Goal: Information Seeking & Learning: Learn about a topic

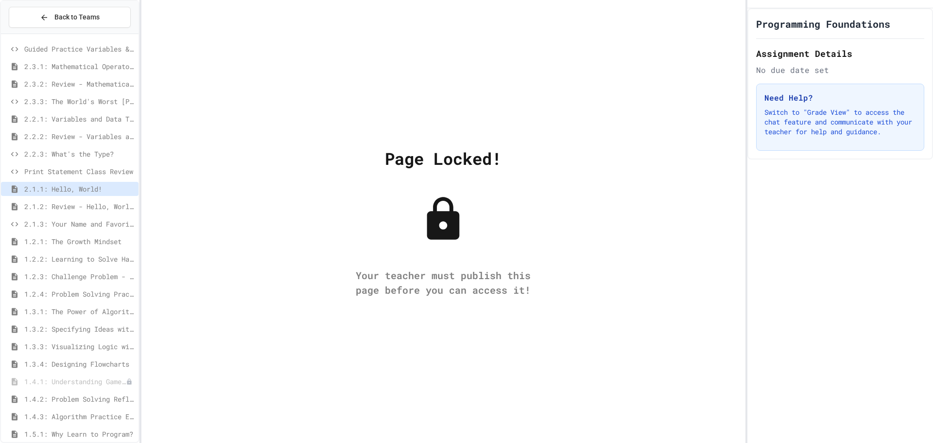
drag, startPoint x: 374, startPoint y: 223, endPoint x: 366, endPoint y: 223, distance: 7.8
click at [366, 223] on div "Page Locked! Your teacher must publish this page before you can access it!" at bounding box center [443, 221] width 604 height 443
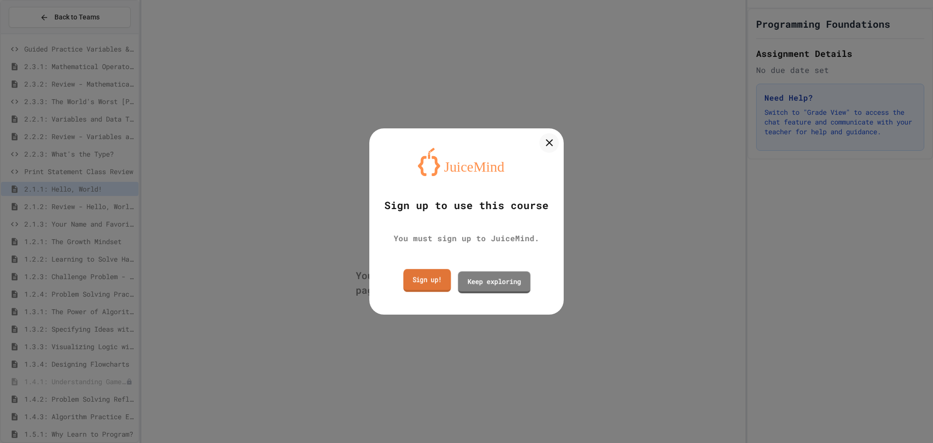
click at [433, 276] on link "Sign up!" at bounding box center [427, 280] width 48 height 23
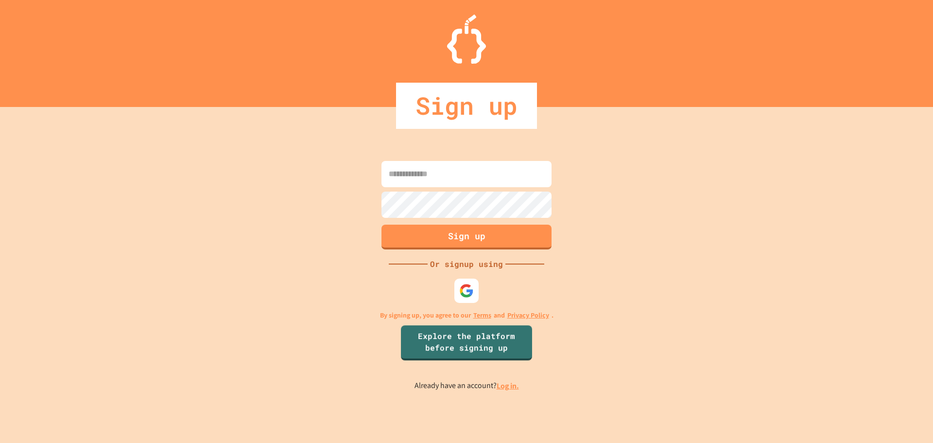
click at [510, 384] on link "Log in." at bounding box center [508, 386] width 22 height 10
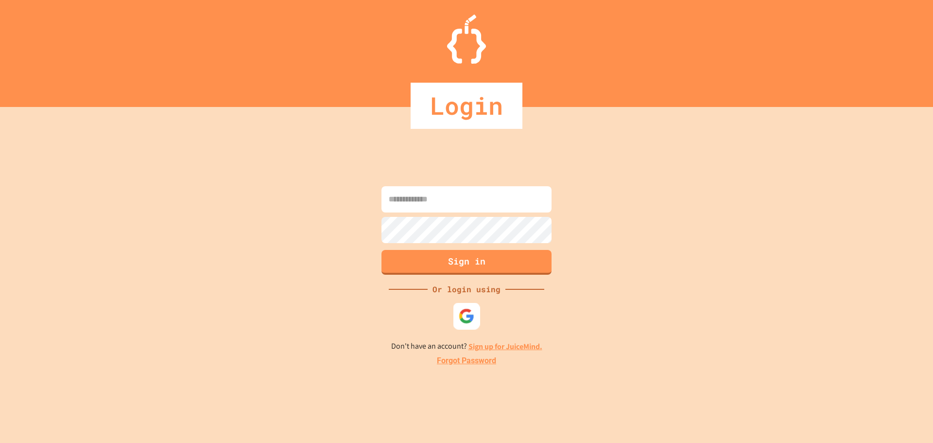
click at [460, 320] on img at bounding box center [467, 316] width 16 height 16
drag, startPoint x: 485, startPoint y: 195, endPoint x: 478, endPoint y: 201, distance: 8.6
click at [482, 197] on input at bounding box center [466, 199] width 170 height 26
type input "**********"
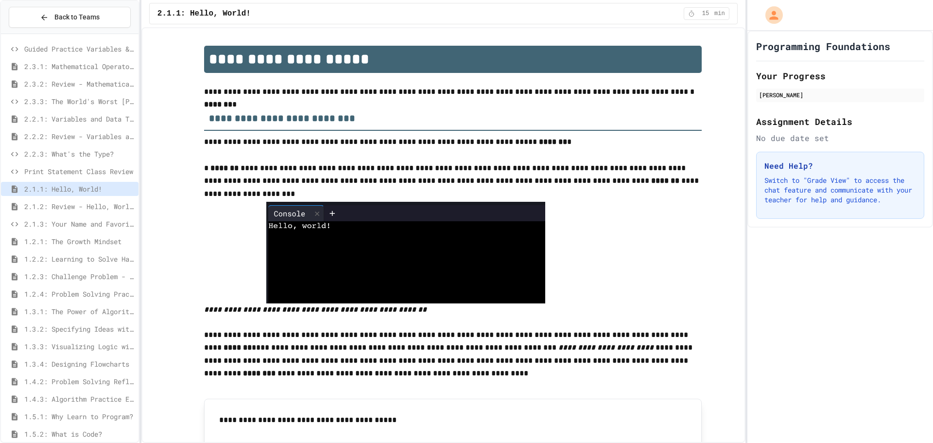
click at [64, 115] on span "2.2.1: Variables and Data Types" at bounding box center [79, 119] width 110 height 10
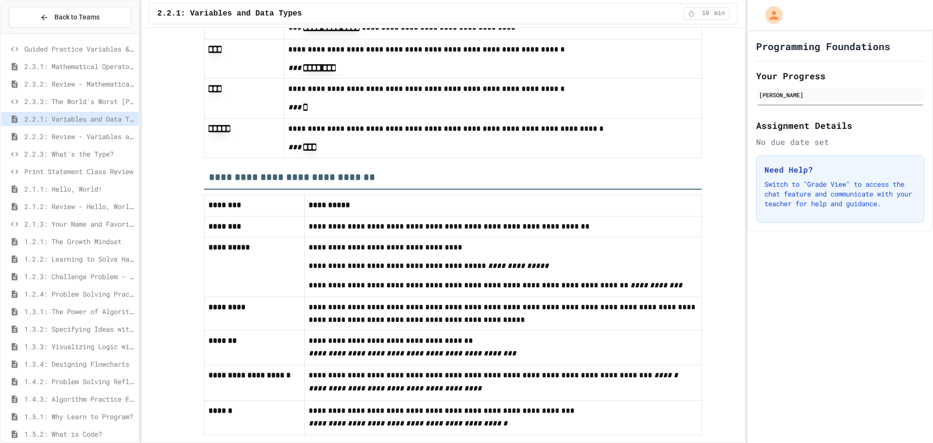
scroll to position [4693, 0]
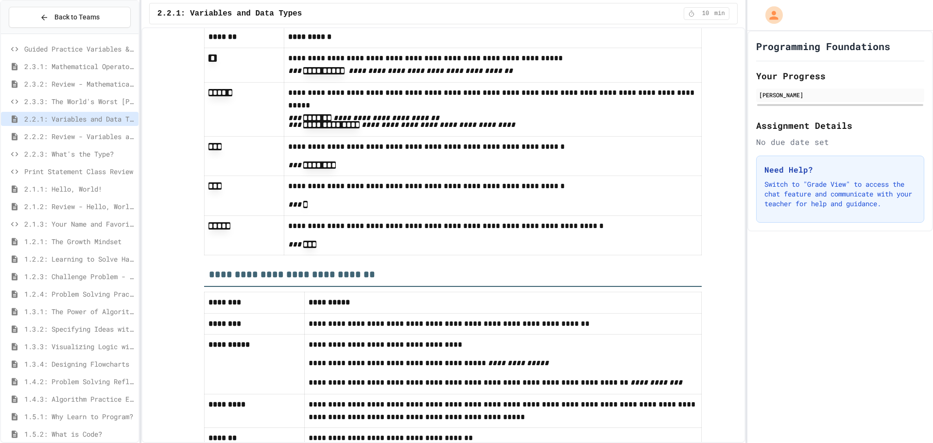
click at [80, 154] on span "2.2.3: What's the Type?" at bounding box center [79, 154] width 110 height 10
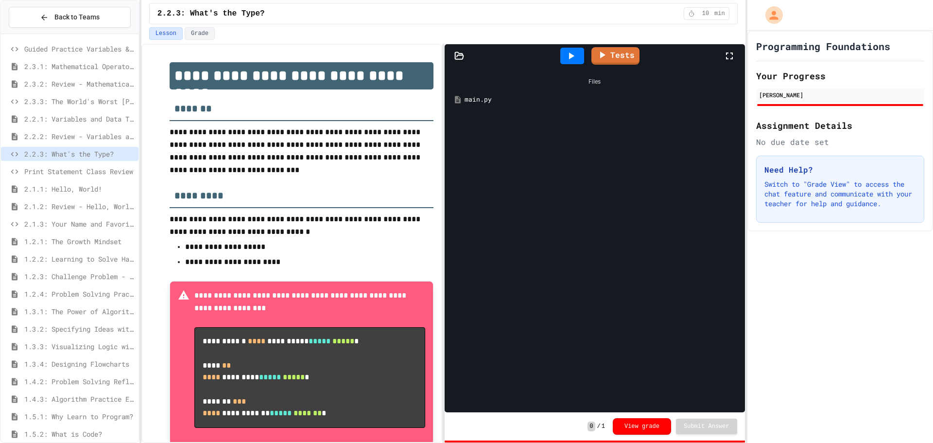
click at [50, 123] on span "2.2.1: Variables and Data Types" at bounding box center [79, 119] width 110 height 10
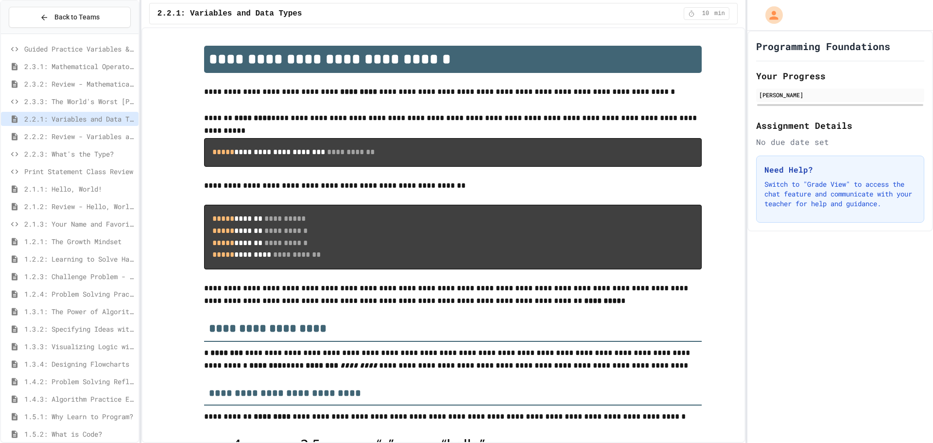
click at [74, 189] on span "2.1.1: Hello, World!" at bounding box center [79, 189] width 110 height 10
